Goal: Information Seeking & Learning: Compare options

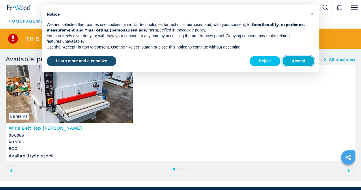
drag, startPoint x: 0, startPoint y: 0, endPoint x: 295, endPoint y: 60, distance: 300.7
click at [295, 60] on button "Accept" at bounding box center [299, 61] width 32 height 10
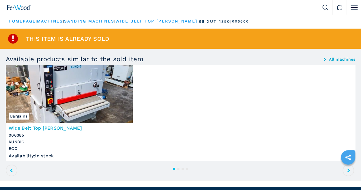
click at [106, 98] on img at bounding box center [69, 94] width 127 height 58
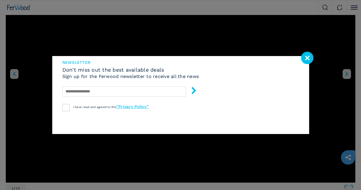
scroll to position [230, 0]
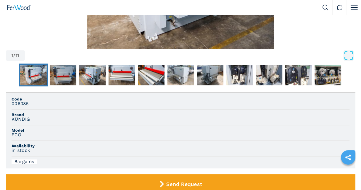
scroll to position [173, 0]
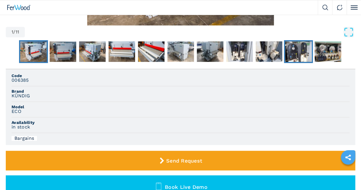
click at [298, 55] on img "Go to Slide 10" at bounding box center [298, 51] width 27 height 21
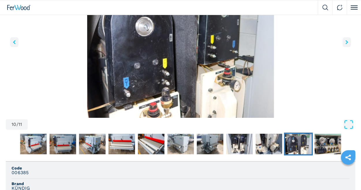
scroll to position [58, 0]
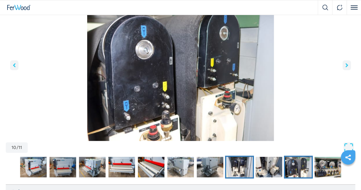
click at [238, 167] on img "Go to Slide 8" at bounding box center [239, 167] width 27 height 21
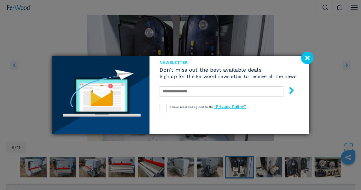
click at [306, 58] on image at bounding box center [307, 58] width 12 height 12
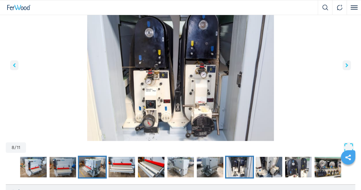
click at [90, 166] on img "Go to Slide 3" at bounding box center [92, 167] width 27 height 21
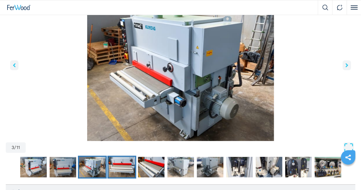
click at [117, 164] on img "Go to Slide 4" at bounding box center [121, 167] width 27 height 21
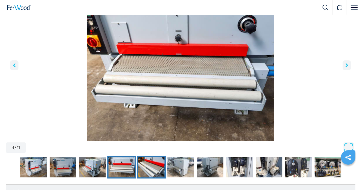
click at [149, 165] on img "Go to Slide 5" at bounding box center [151, 167] width 27 height 21
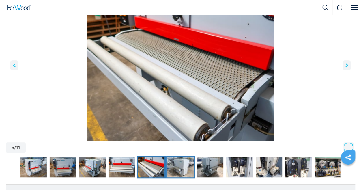
click at [182, 164] on img "Go to Slide 6" at bounding box center [180, 167] width 27 height 21
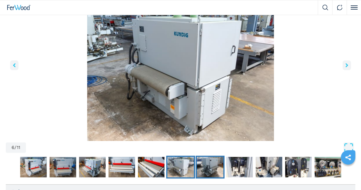
click at [206, 164] on img "Go to Slide 7" at bounding box center [210, 167] width 27 height 21
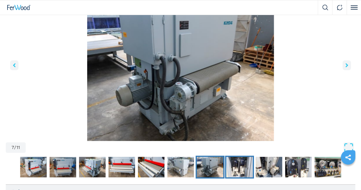
click at [233, 163] on img "Go to Slide 8" at bounding box center [239, 167] width 27 height 21
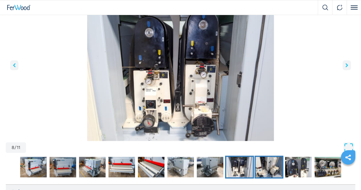
click at [266, 165] on img "Go to Slide 9" at bounding box center [269, 167] width 27 height 21
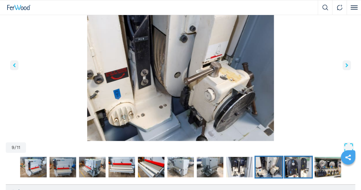
click at [297, 162] on img "Go to Slide 10" at bounding box center [298, 167] width 27 height 21
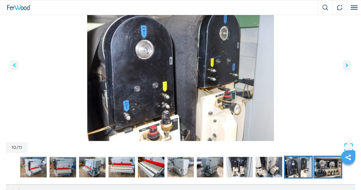
click at [324, 166] on img "Go to Slide 11" at bounding box center [327, 167] width 27 height 21
